Goal: Transaction & Acquisition: Purchase product/service

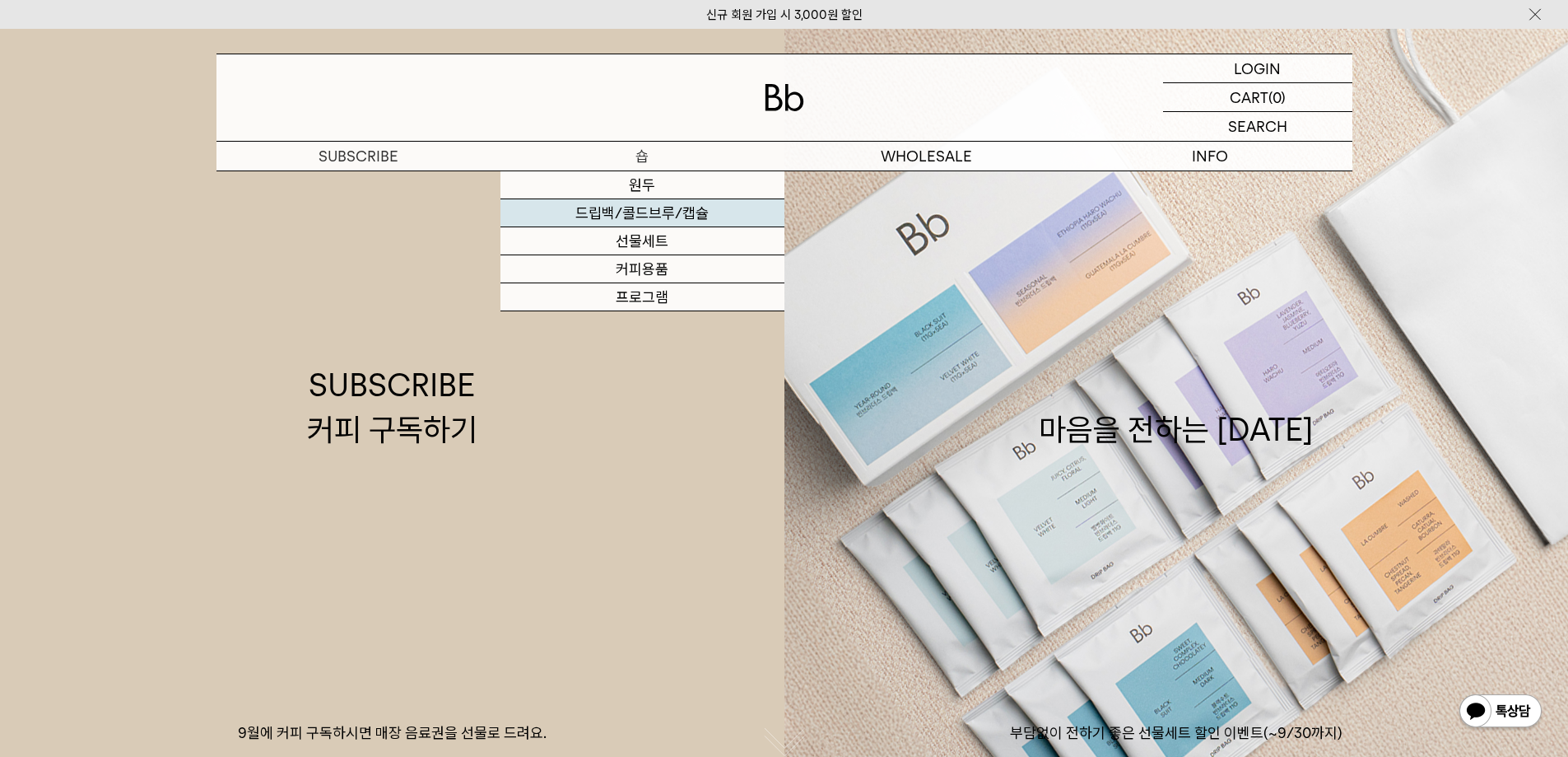
click at [675, 216] on link "드립백/콜드브루/캡슐" at bounding box center [642, 213] width 283 height 28
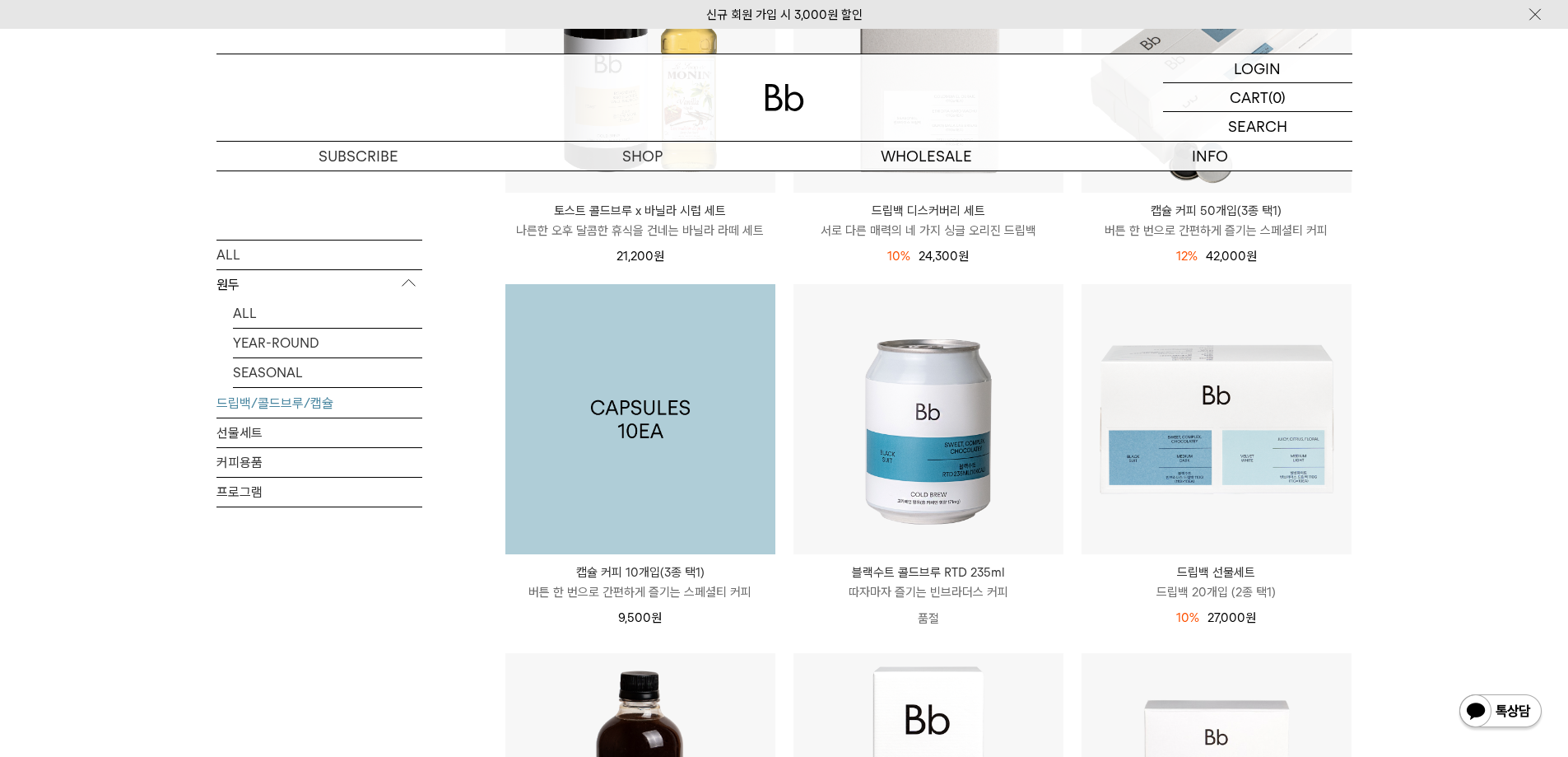
scroll to position [494, 0]
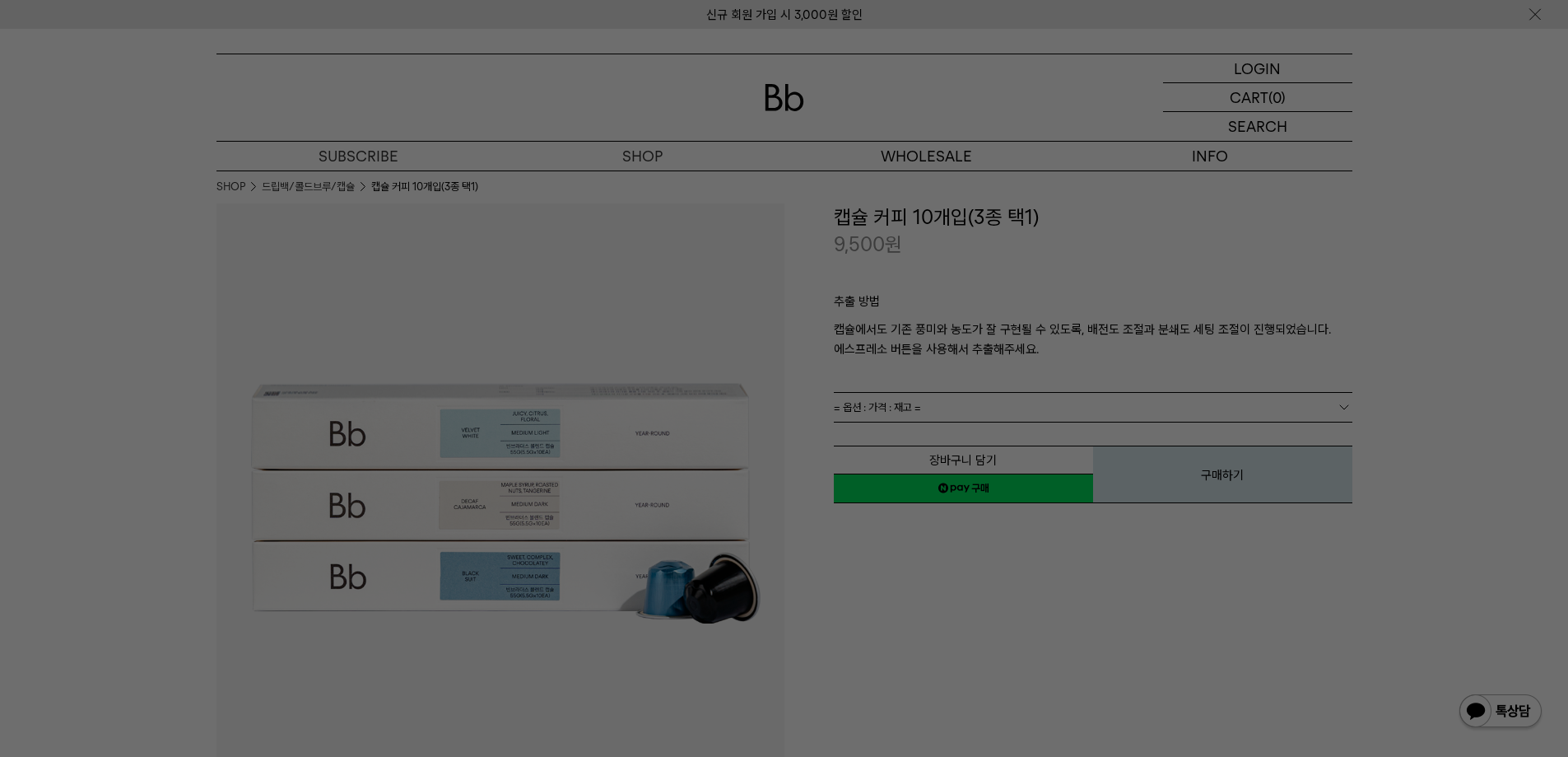
drag, startPoint x: 829, startPoint y: 212, endPoint x: 976, endPoint y: 208, distance: 147.1
click at [974, 208] on div at bounding box center [784, 378] width 1568 height 757
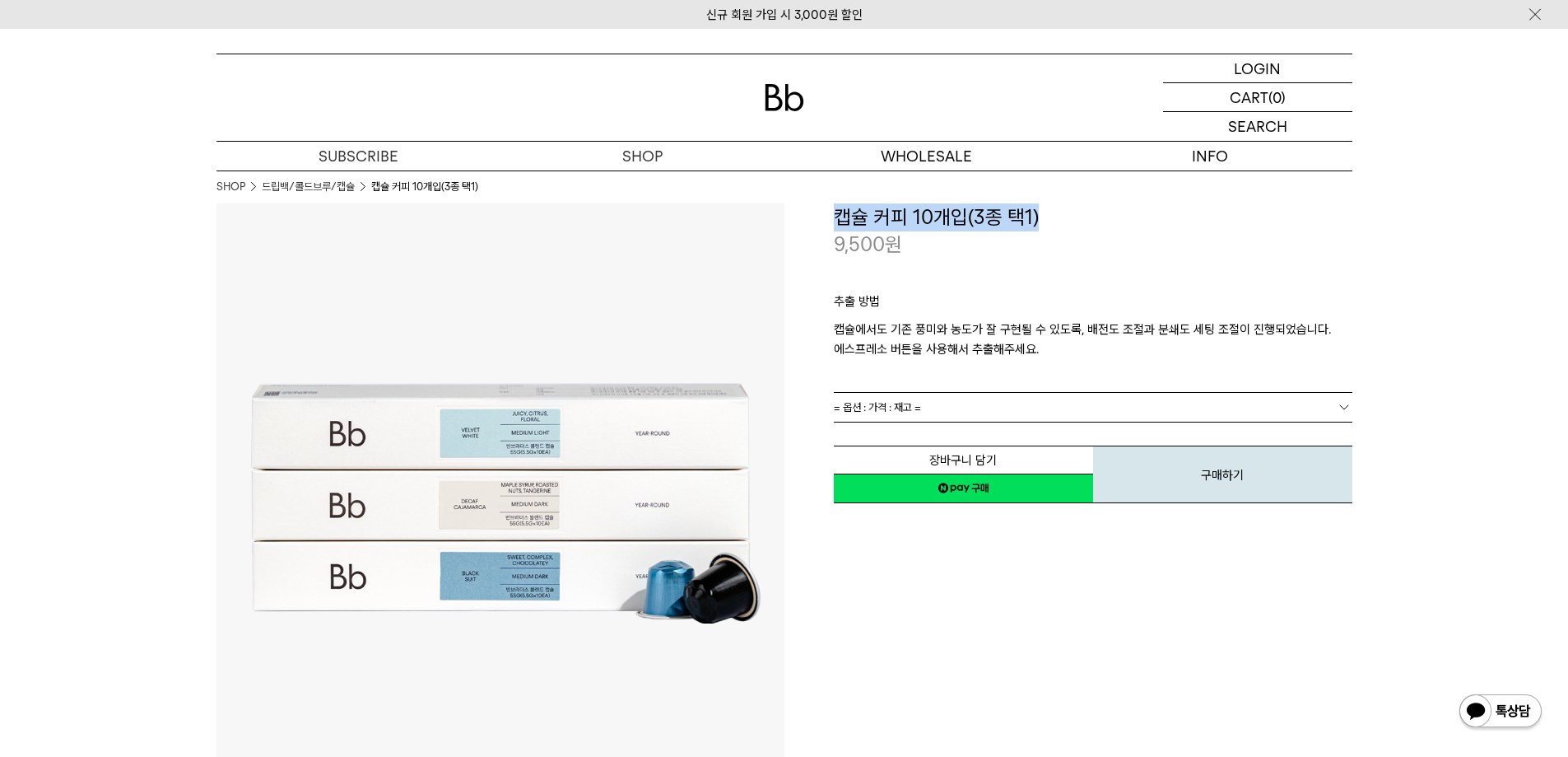
drag, startPoint x: 1055, startPoint y: 218, endPoint x: 806, endPoint y: 217, distance: 249.0
click at [806, 217] on div "**********" at bounding box center [1067, 354] width 568 height 301
drag, startPoint x: 834, startPoint y: 245, endPoint x: 954, endPoint y: 238, distance: 120.2
click at [913, 238] on div "9,500 원" at bounding box center [1093, 245] width 518 height 28
click at [1236, 282] on div "추출 방법 캡슐에서도 기존 풍미와 농도가 잘 구현될 수 있도록, 배전도 조절과 분쇄도 세팅 조절이 진행되었습니다. 에스프레소 버튼을 사용해서 …" at bounding box center [1093, 325] width 518 height 133
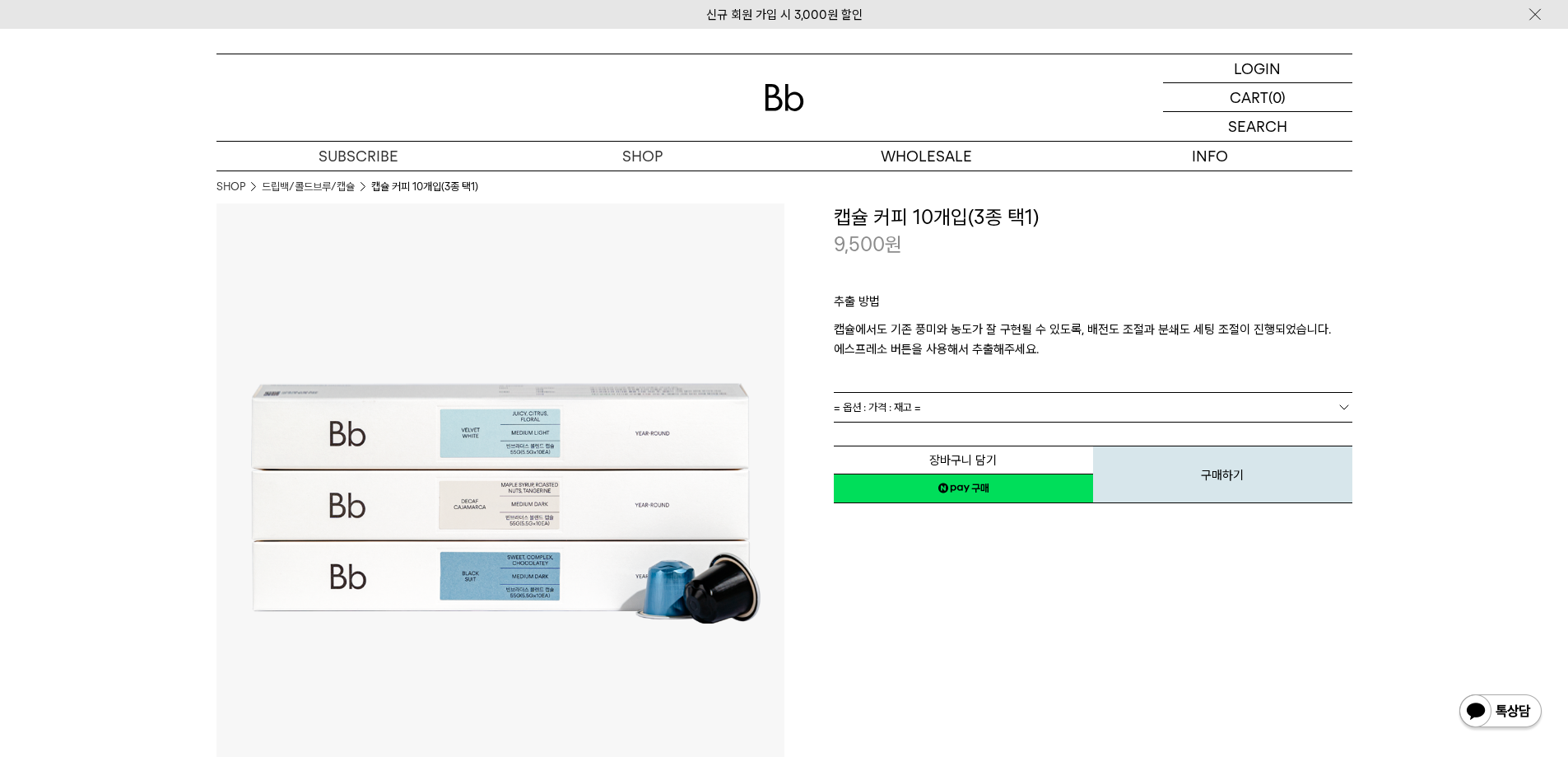
click at [1234, 484] on button "구매하기" at bounding box center [1222, 473] width 259 height 58
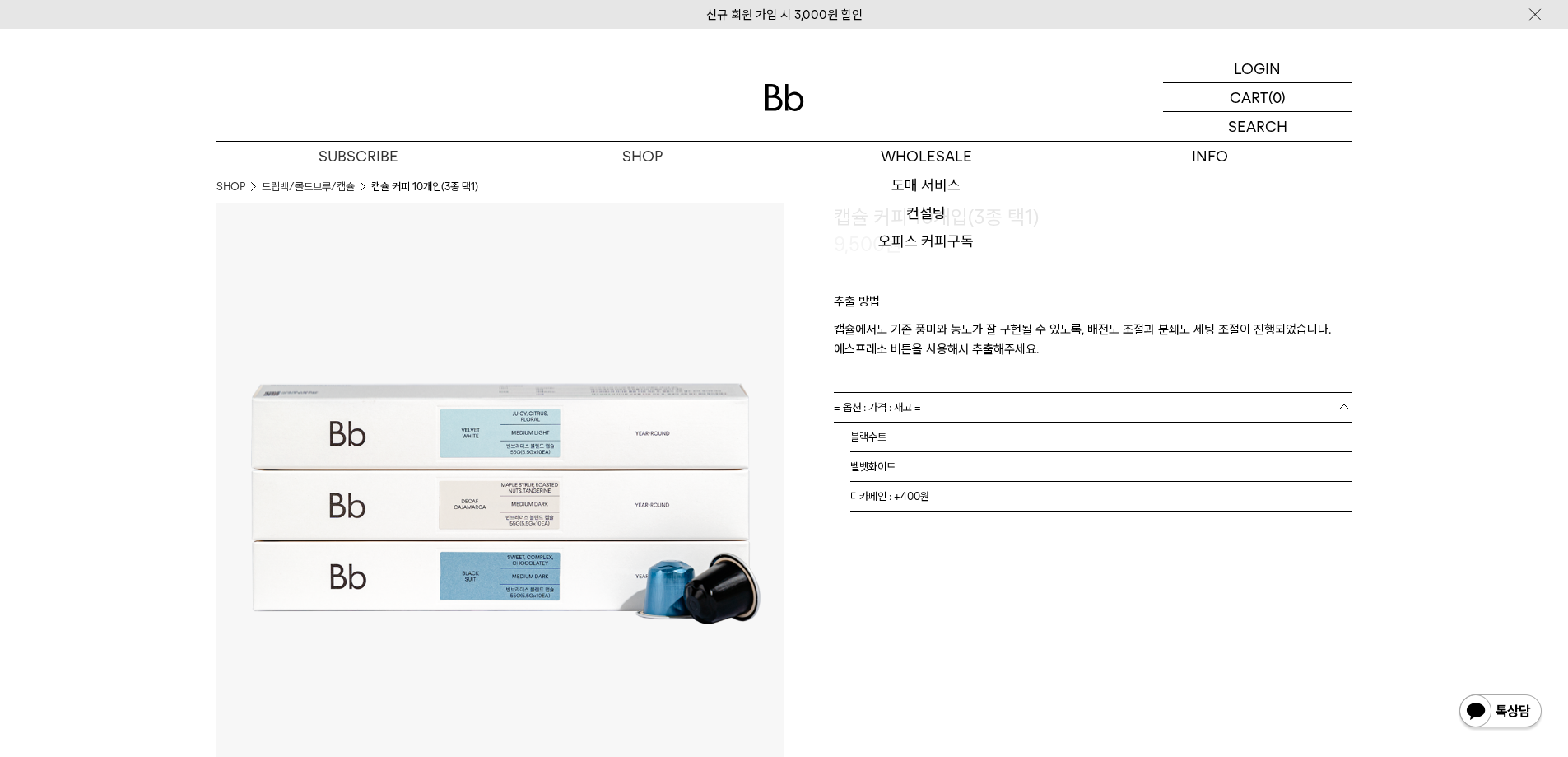
click at [1137, 418] on link "= 옵션 : 가격 : 재고 =" at bounding box center [1093, 407] width 518 height 28
